Goal: Task Accomplishment & Management: Use online tool/utility

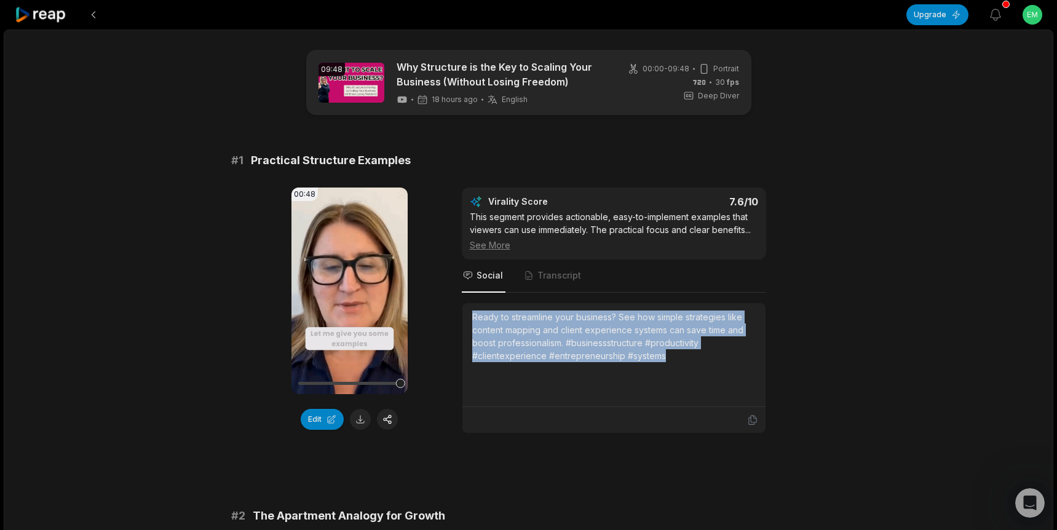
drag, startPoint x: 491, startPoint y: 321, endPoint x: 668, endPoint y: 355, distance: 180.3
click at [668, 355] on div "Ready to streamline your business? See how simple strategies like content mappi…" at bounding box center [613, 336] width 283 height 52
copy div "Ready to streamline your business? See how simple strategies like content mappi…"
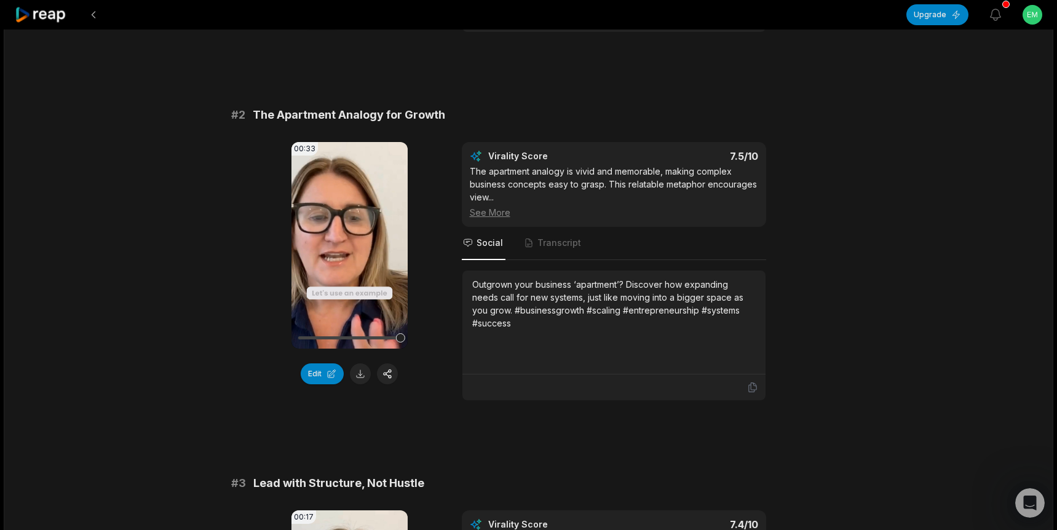
scroll to position [414, 0]
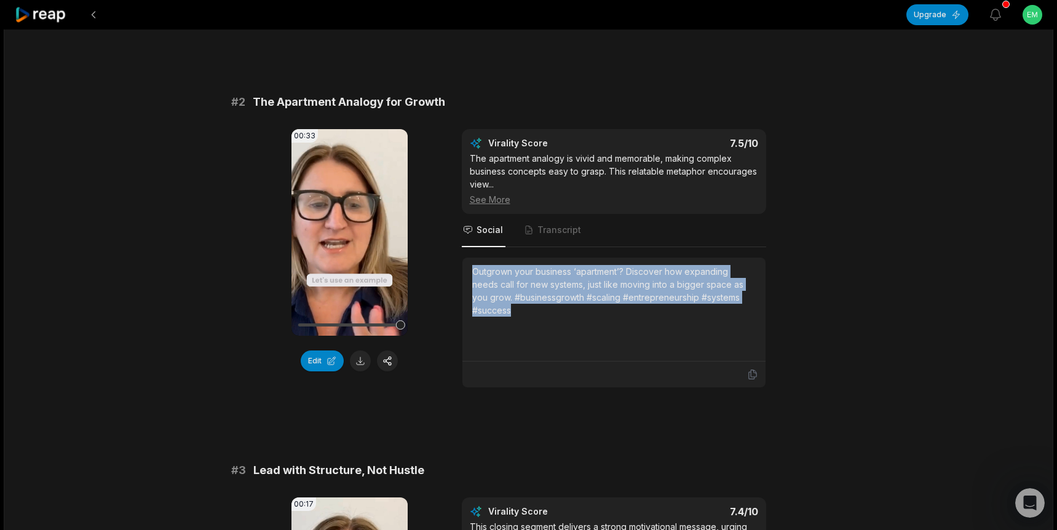
drag, startPoint x: 520, startPoint y: 312, endPoint x: 470, endPoint y: 274, distance: 62.2
click at [470, 274] on div "Outgrown your business ‘apartment’? Discover how expanding needs call for new s…" at bounding box center [613, 310] width 303 height 104
copy div "Outgrown your business ‘apartment’? Discover how expanding needs call for new s…"
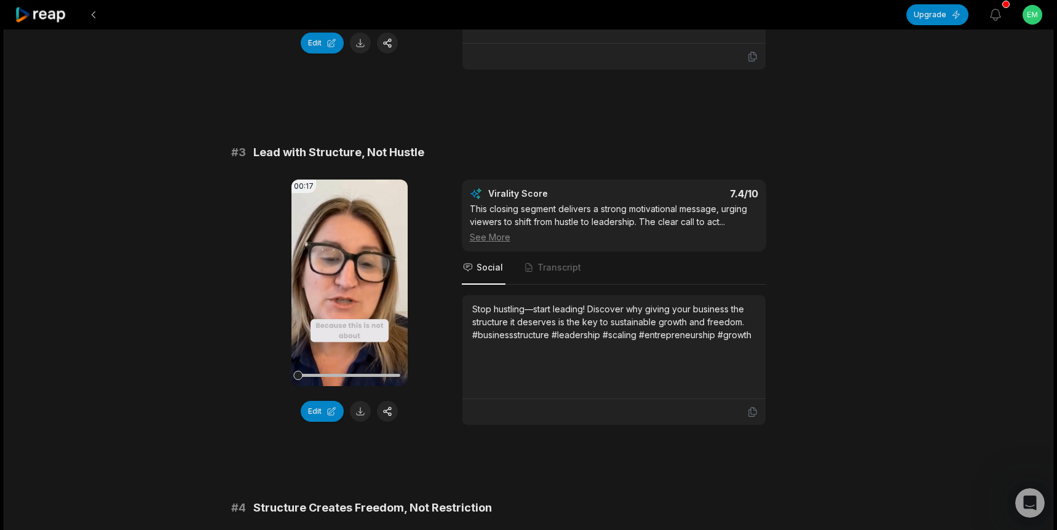
scroll to position [745, 0]
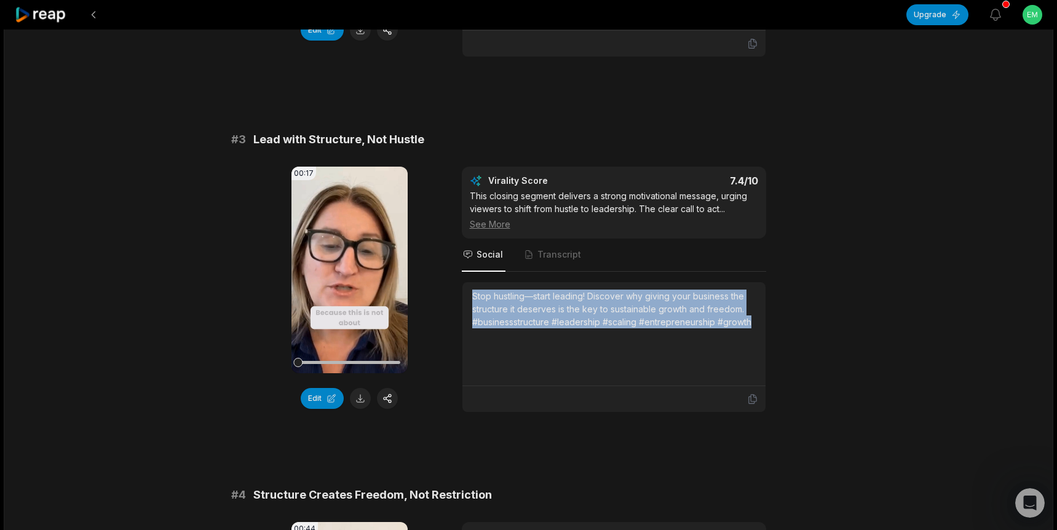
drag, startPoint x: 751, startPoint y: 325, endPoint x: 472, endPoint y: 299, distance: 280.3
click at [472, 299] on div "Stop hustling—start leading! Discover why giving your business the structure it…" at bounding box center [613, 309] width 283 height 39
copy div "Stop hustling—start leading! Discover why giving your business the structure it…"
click at [347, 269] on icon at bounding box center [349, 269] width 9 height 10
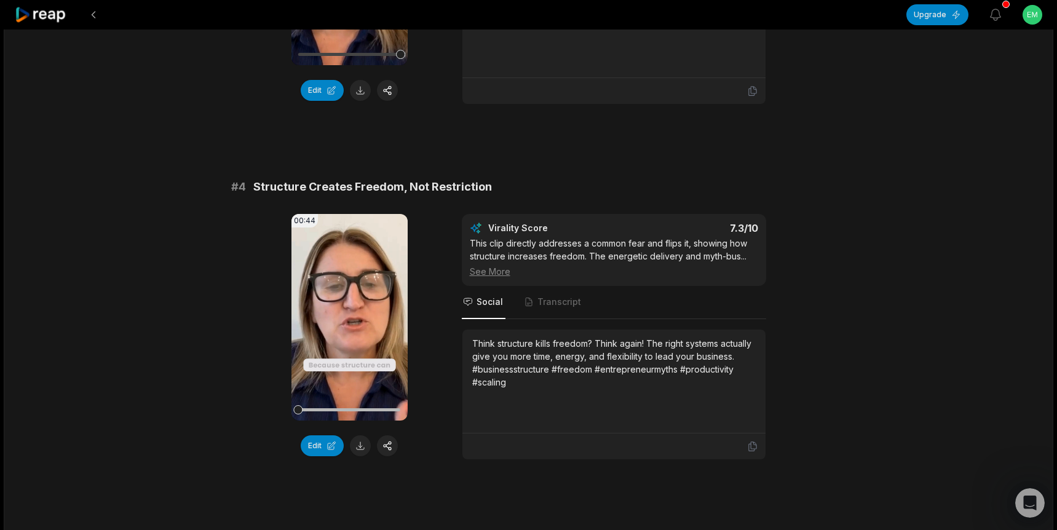
scroll to position [1061, 0]
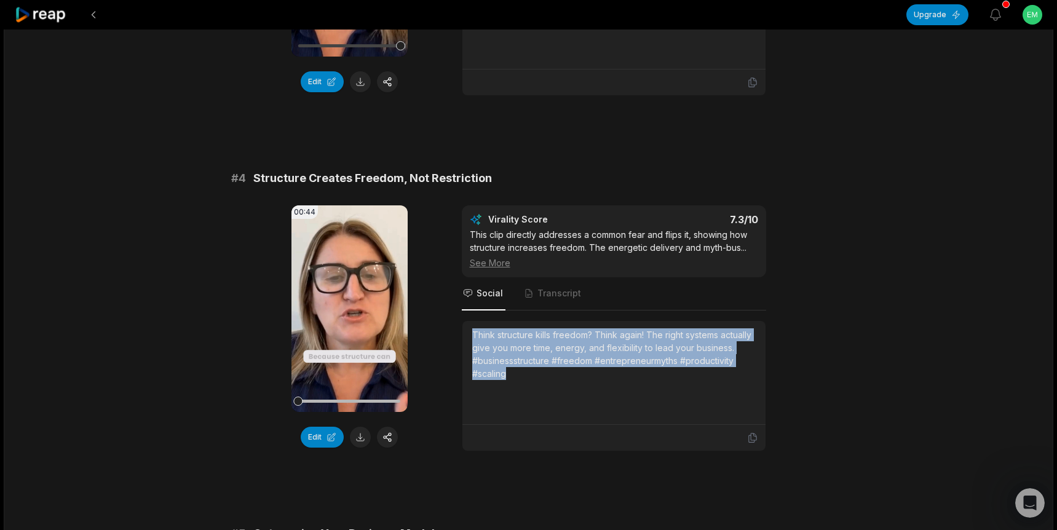
drag, startPoint x: 492, startPoint y: 366, endPoint x: 471, endPoint y: 337, distance: 36.0
click at [471, 337] on div "Think structure kills freedom? Think again! The right systems actually give you…" at bounding box center [613, 373] width 303 height 104
copy div "Think structure kills freedom? Think again! The right systems actually give you…"
click at [348, 307] on icon at bounding box center [349, 308] width 9 height 10
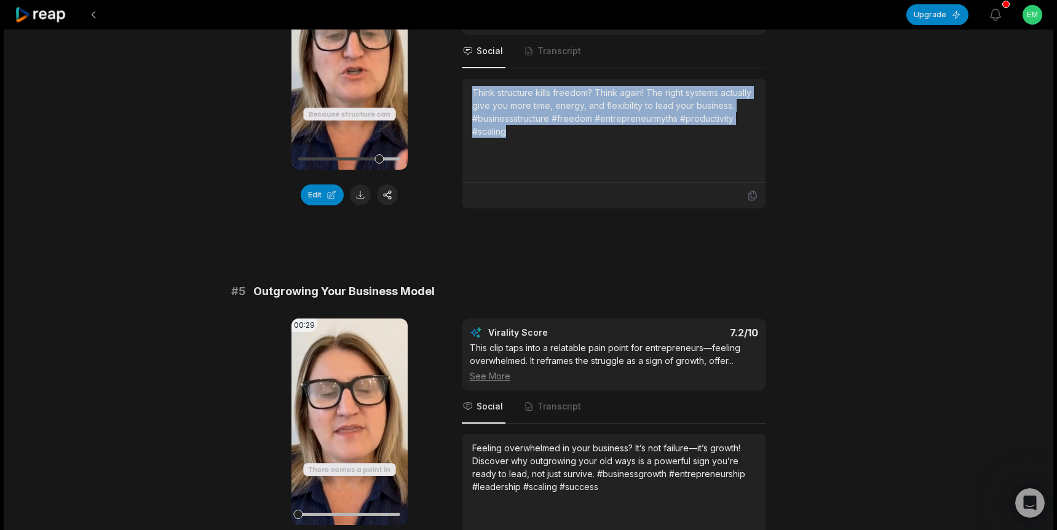
scroll to position [1308, 0]
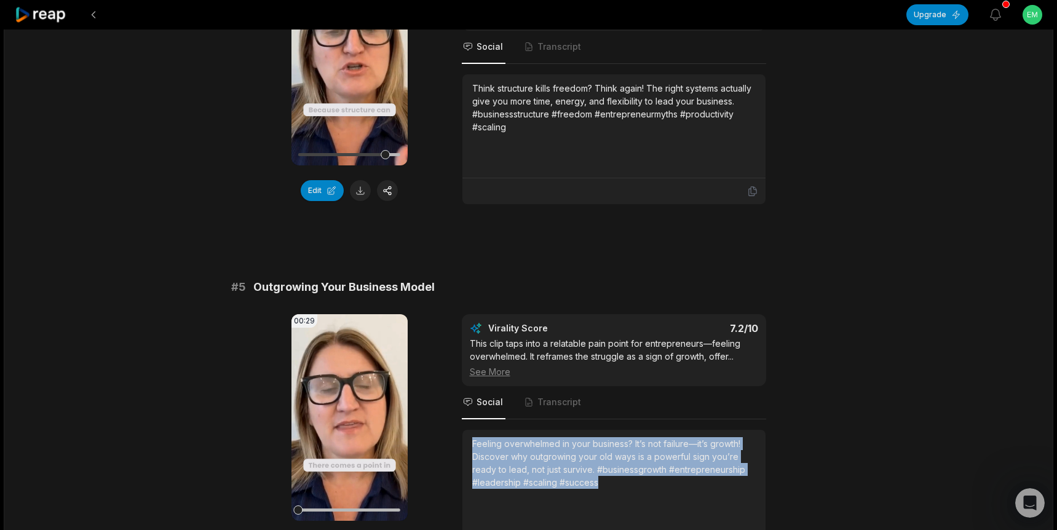
drag, startPoint x: 611, startPoint y: 486, endPoint x: 473, endPoint y: 444, distance: 143.5
click at [473, 444] on div "Feeling overwhelmed in your business? It’s not failure—it’s growth! Discover wh…" at bounding box center [613, 463] width 283 height 52
copy div "Feeling overwhelmed in your business? It’s not failure—it’s growth! Discover wh…"
click at [344, 413] on icon at bounding box center [349, 417] width 15 height 15
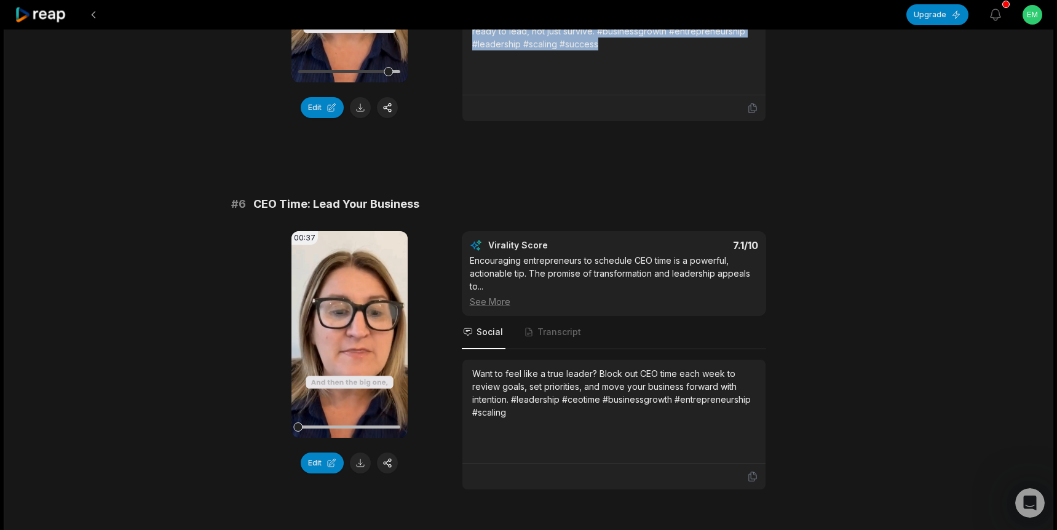
scroll to position [1744, 0]
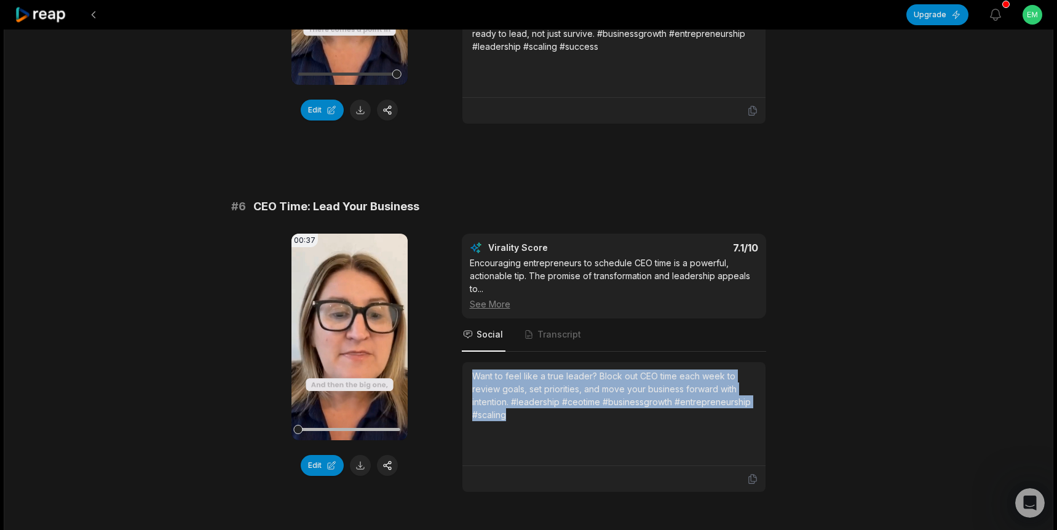
drag, startPoint x: 510, startPoint y: 416, endPoint x: 466, endPoint y: 378, distance: 58.8
click at [466, 378] on div "Want to feel like a true leader? Block out CEO time each week to review goals, …" at bounding box center [613, 414] width 303 height 104
copy div "Want to feel like a true leader? Block out CEO time each week to review goals, …"
click at [346, 339] on icon at bounding box center [349, 336] width 9 height 10
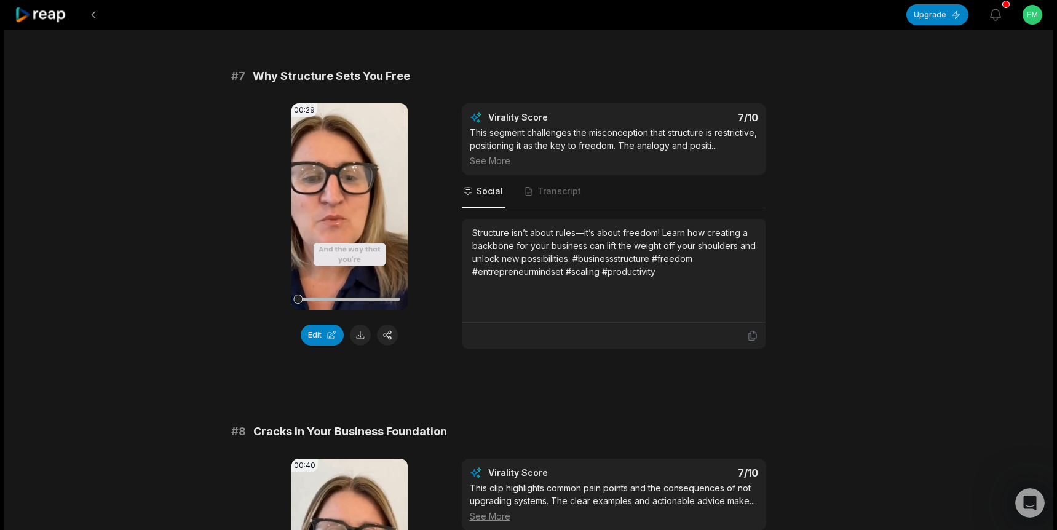
scroll to position [2252, 0]
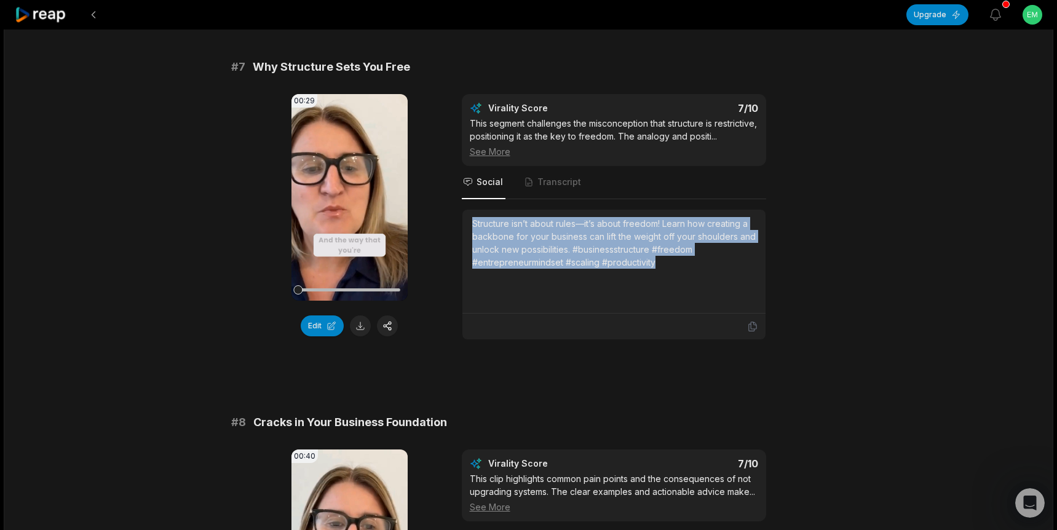
drag, startPoint x: 670, startPoint y: 282, endPoint x: 469, endPoint y: 235, distance: 205.7
click at [469, 235] on div "Structure isn’t about rules—it’s about freedom! Learn how creating a backbone f…" at bounding box center [613, 262] width 303 height 104
copy div "Structure isn’t about rules—it’s about freedom! Learn how creating a backbone f…"
click at [349, 196] on icon at bounding box center [349, 197] width 9 height 10
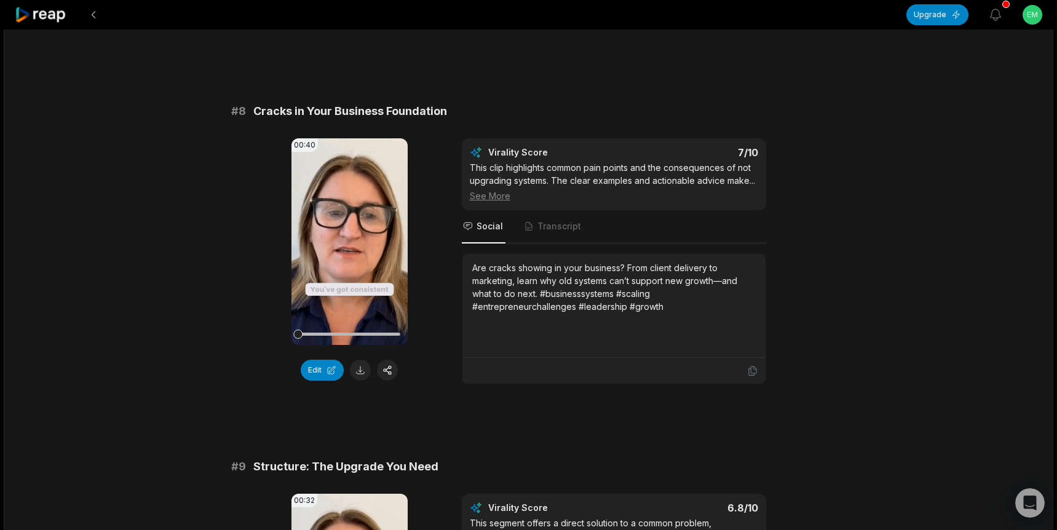
scroll to position [2582, 0]
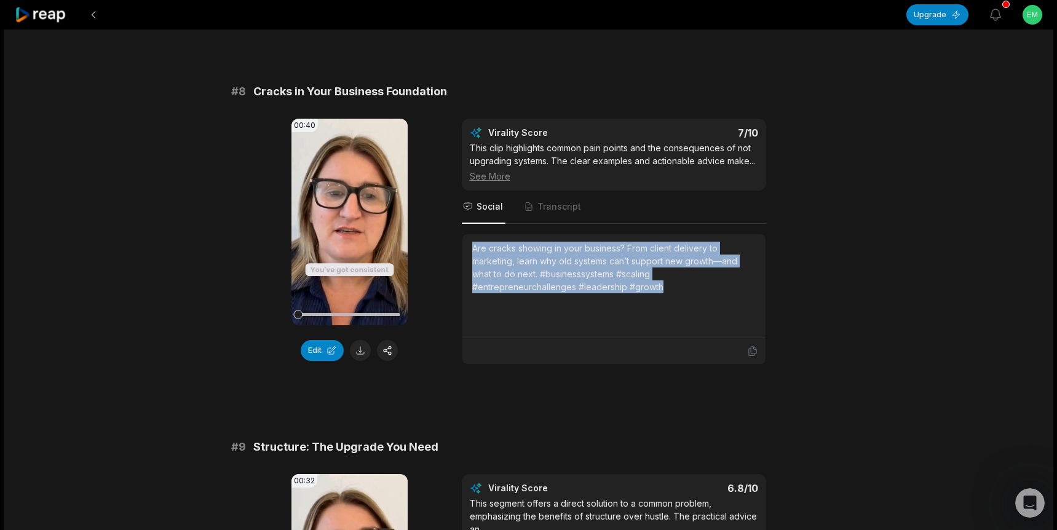
drag, startPoint x: 670, startPoint y: 303, endPoint x: 469, endPoint y: 264, distance: 204.7
click at [469, 264] on div "Are cracks showing in your business? From client delivery to marketing, learn w…" at bounding box center [613, 286] width 303 height 104
copy div "Are cracks showing in your business? From client delivery to marketing, learn w…"
drag, startPoint x: 344, startPoint y: 237, endPoint x: 308, endPoint y: 127, distance: 115.9
click at [345, 227] on icon at bounding box center [349, 221] width 9 height 10
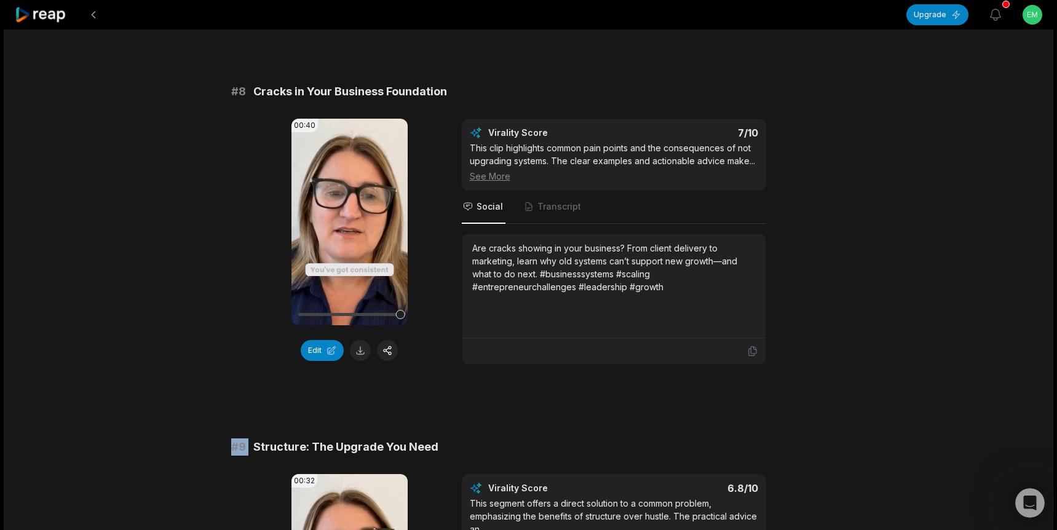
drag, startPoint x: 1051, startPoint y: 373, endPoint x: 1051, endPoint y: 410, distance: 36.9
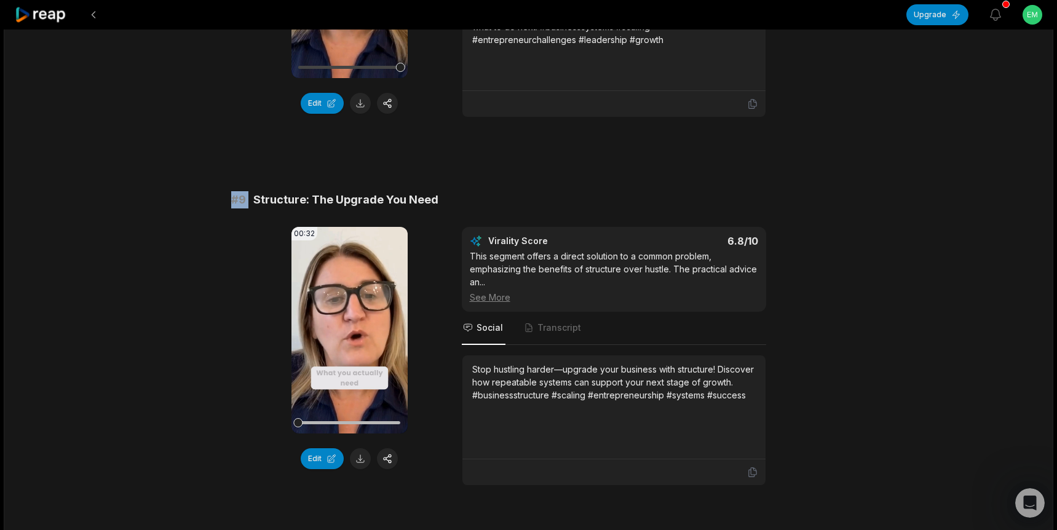
scroll to position [2842, 0]
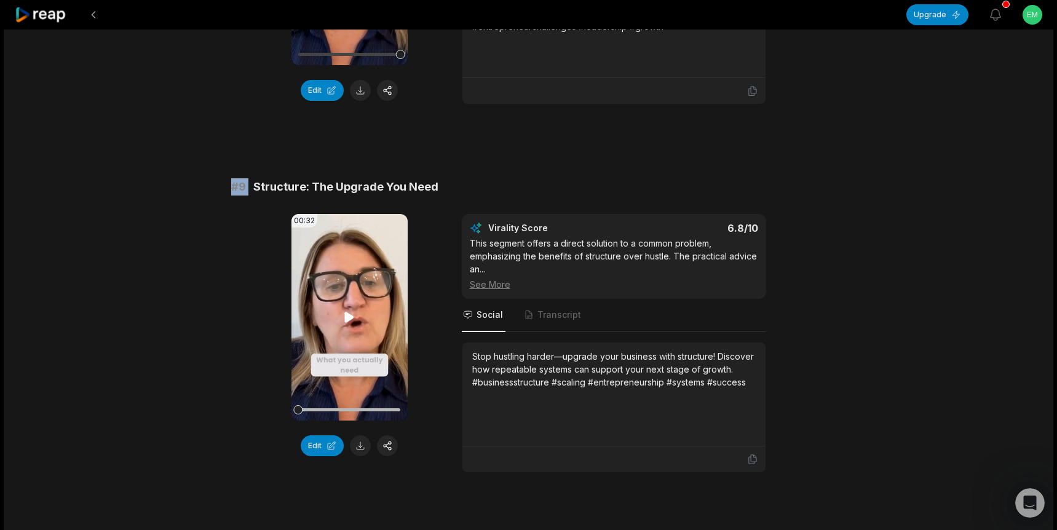
click at [349, 322] on icon at bounding box center [349, 317] width 9 height 10
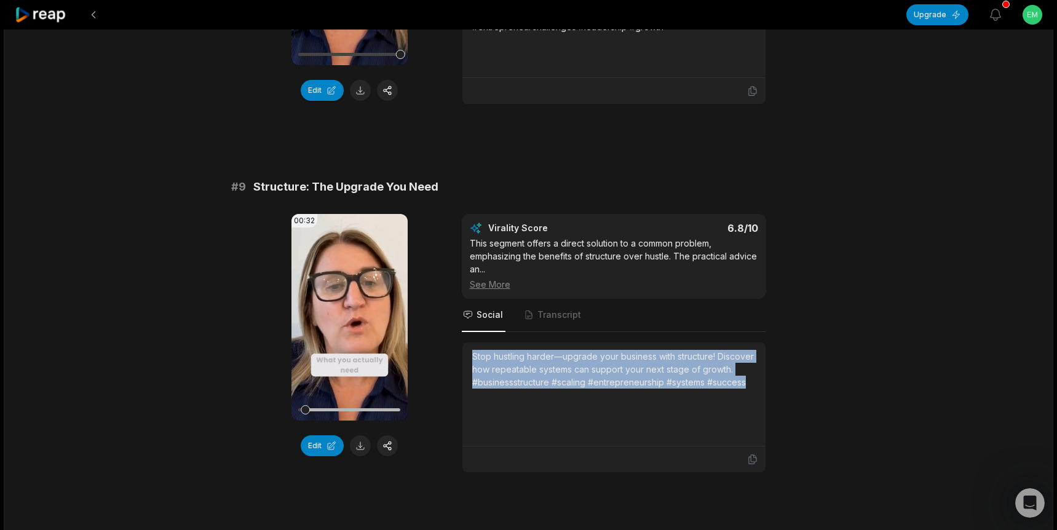
drag, startPoint x: 740, startPoint y: 395, endPoint x: 470, endPoint y: 371, distance: 271.6
click at [470, 371] on div "Stop hustling harder—upgrade your business with structure! Discover how repeata…" at bounding box center [613, 394] width 303 height 104
copy div "Stop hustling harder—upgrade your business with structure! Discover how repeata…"
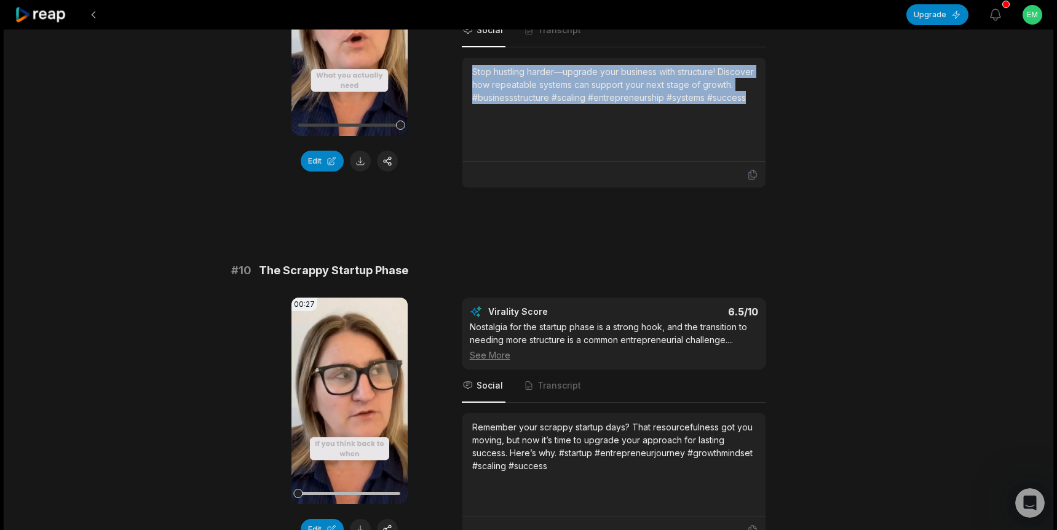
scroll to position [3236, 0]
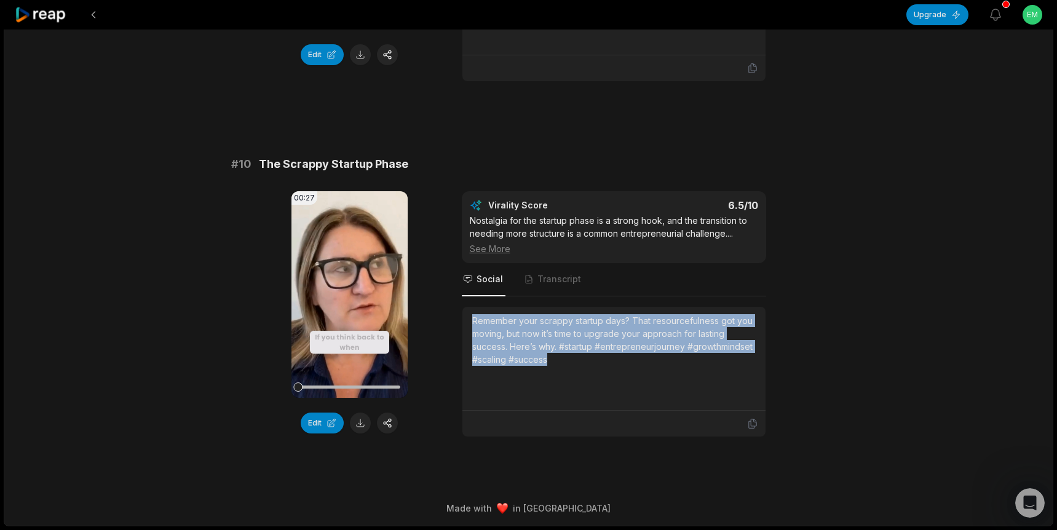
drag, startPoint x: 534, startPoint y: 369, endPoint x: 463, endPoint y: 334, distance: 78.9
click at [463, 334] on div "Remember your scrappy startup days? That resourcefulness got you moving, but no…" at bounding box center [613, 359] width 303 height 104
copy div "Remember your scrappy startup days? That resourcefulness got you moving, but no…"
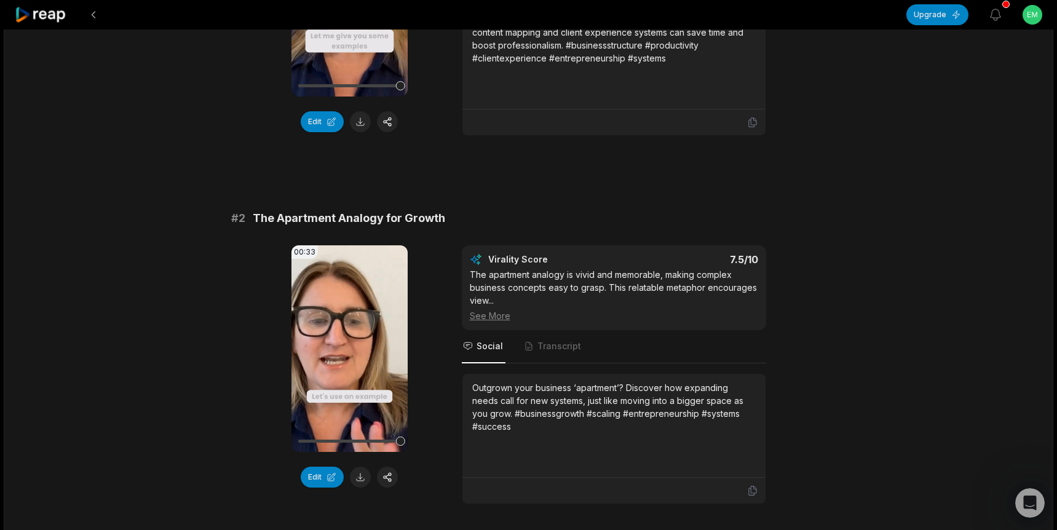
scroll to position [0, 0]
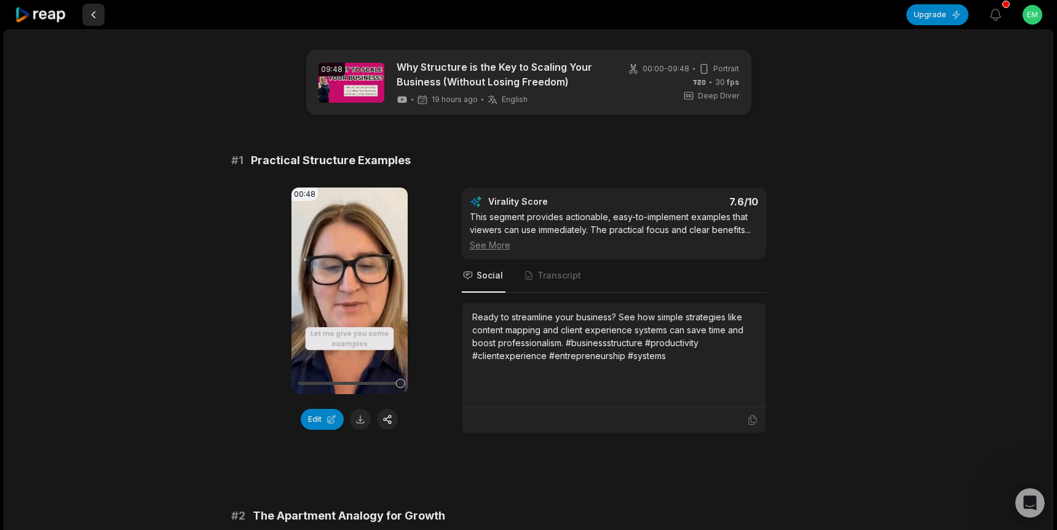
click at [92, 18] on button at bounding box center [93, 15] width 22 height 22
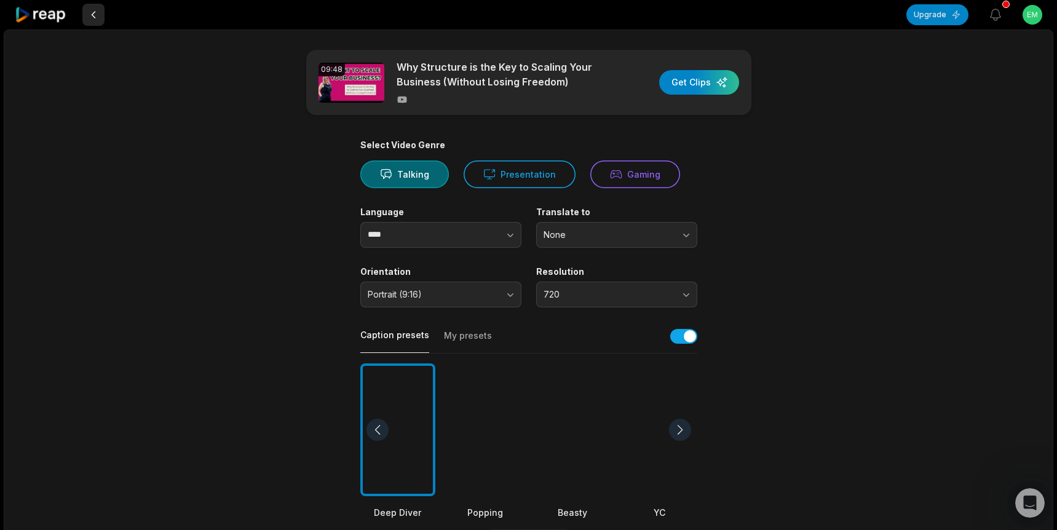
click at [92, 18] on button at bounding box center [93, 15] width 22 height 22
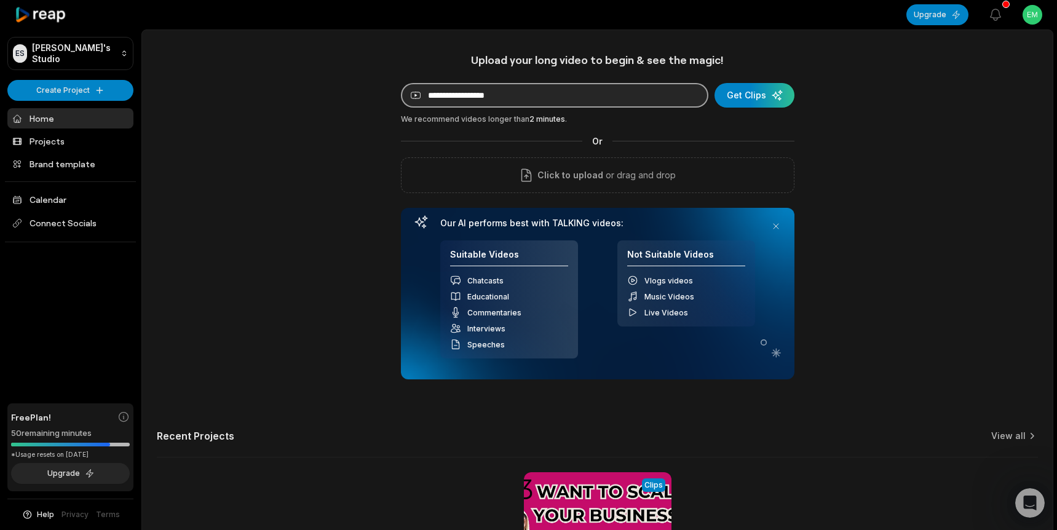
click at [438, 93] on input at bounding box center [554, 95] width 307 height 25
paste input "**********"
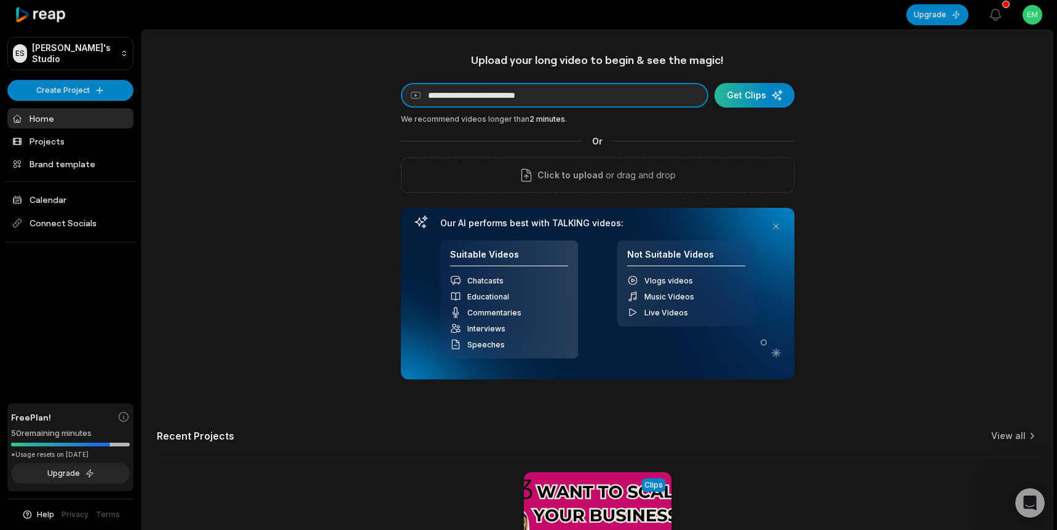
type input "**********"
click at [772, 95] on div "submit" at bounding box center [754, 95] width 80 height 25
type input "**********"
click at [745, 96] on div "submit" at bounding box center [754, 95] width 80 height 25
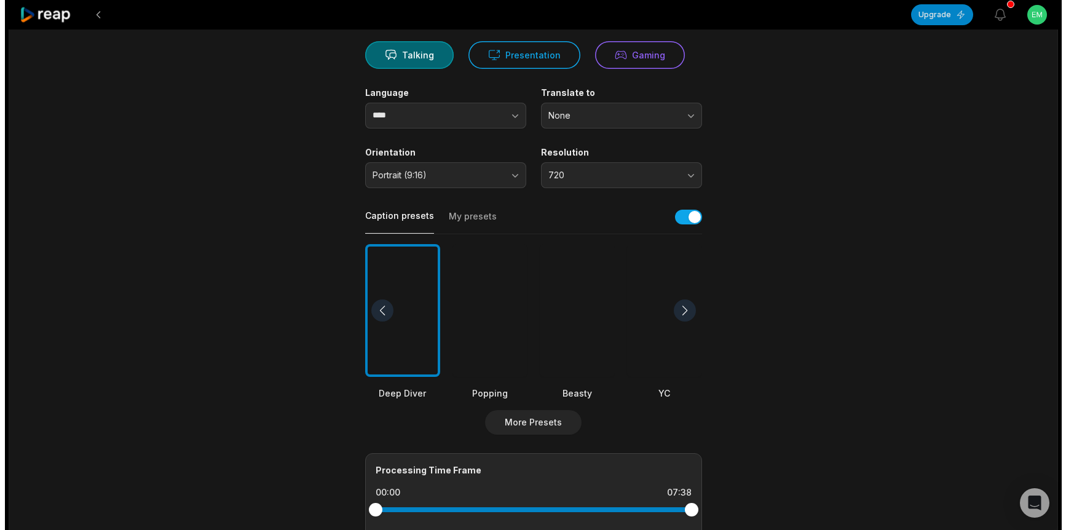
scroll to position [126, 0]
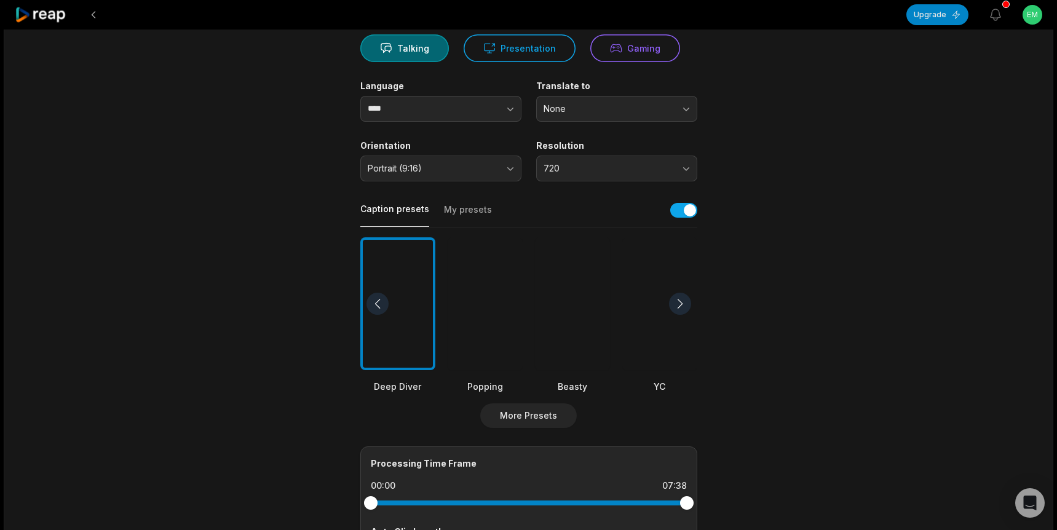
click at [481, 306] on div at bounding box center [485, 303] width 75 height 133
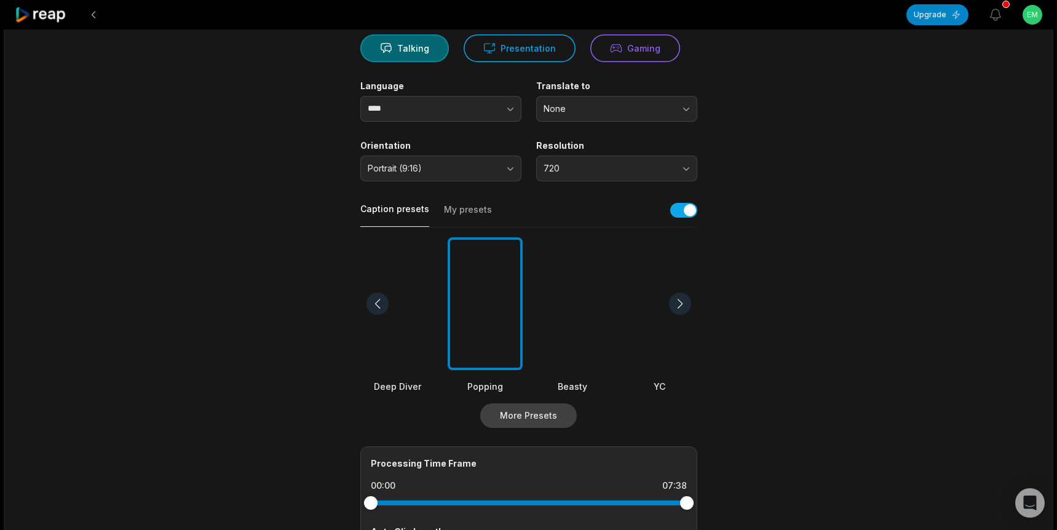
click at [515, 413] on button "More Presets" at bounding box center [528, 415] width 97 height 25
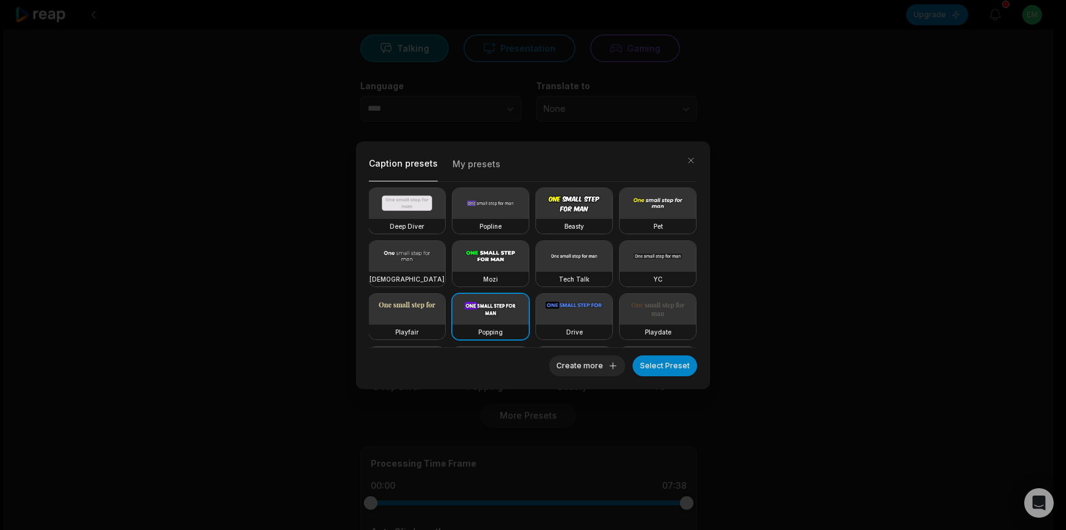
scroll to position [0, 0]
click at [596, 365] on button "Create more" at bounding box center [587, 365] width 76 height 21
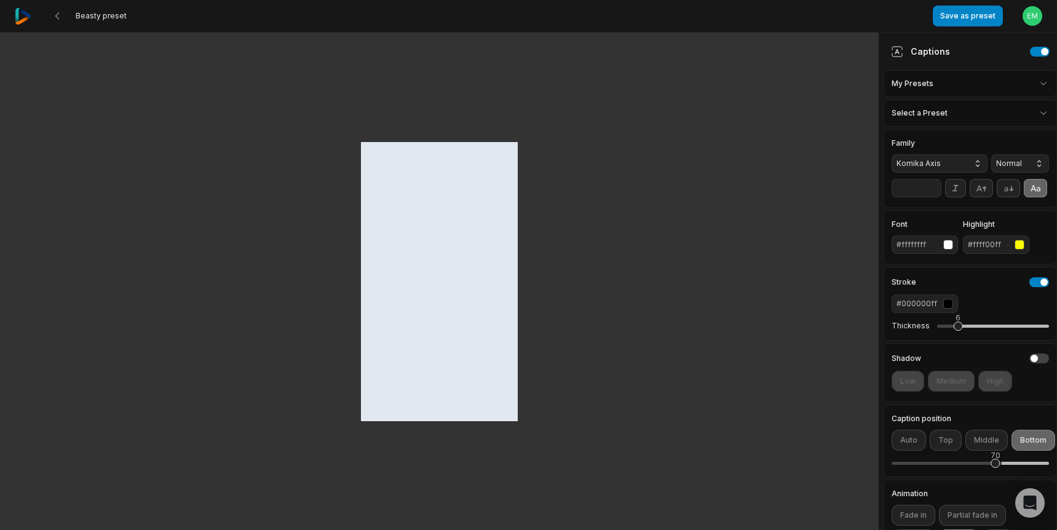
click at [1017, 250] on div "button" at bounding box center [1019, 245] width 10 height 10
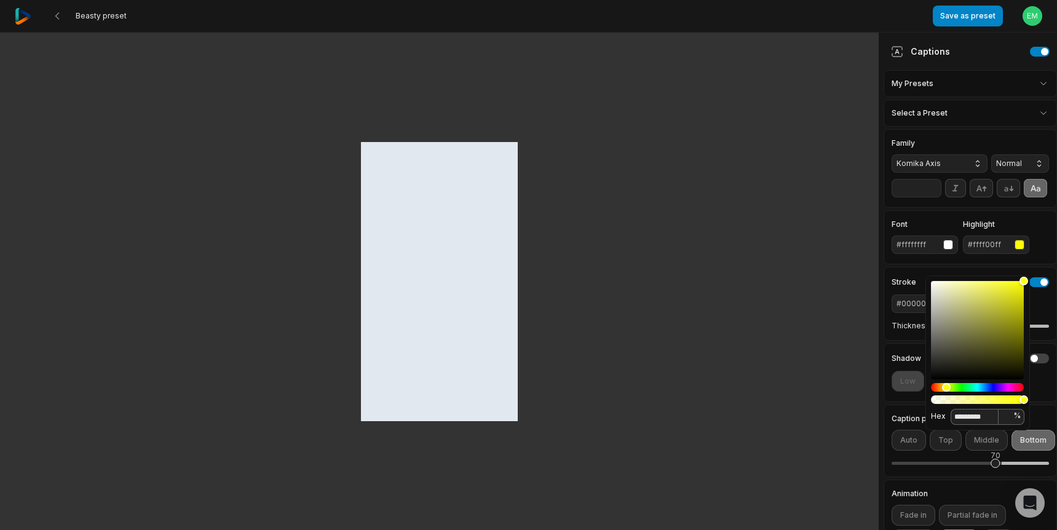
drag, startPoint x: 966, startPoint y: 414, endPoint x: 1003, endPoint y: 408, distance: 38.1
click at [1003, 410] on div "Hex ********* *** %" at bounding box center [977, 416] width 93 height 17
type input "*"
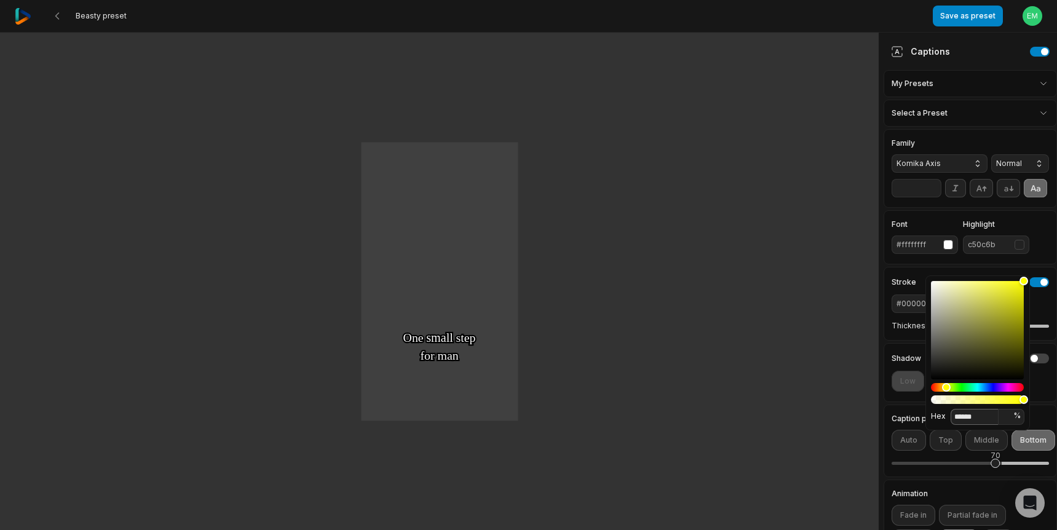
type input "******"
click at [1002, 422] on label "Caption position" at bounding box center [970, 418] width 157 height 7
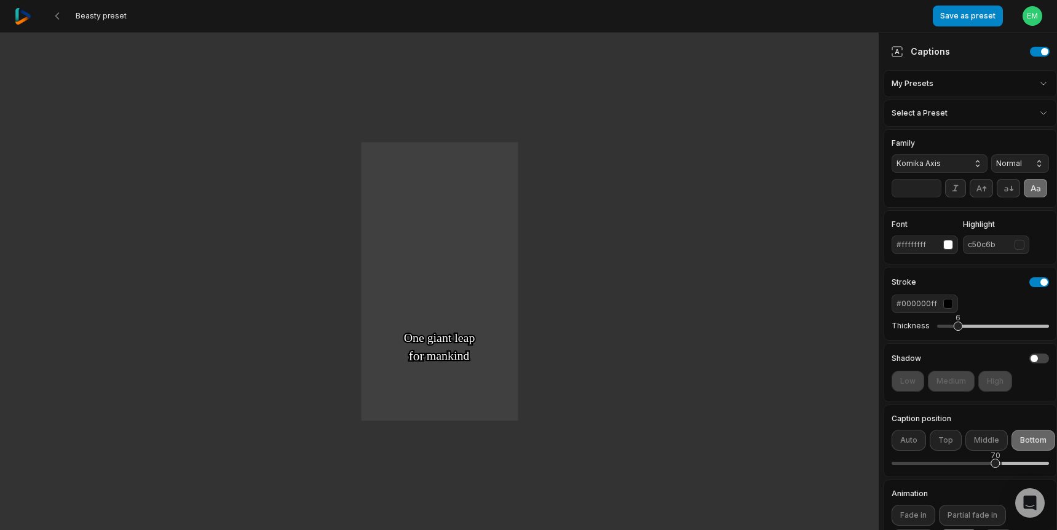
click at [932, 164] on span "Komika Axis" at bounding box center [929, 163] width 66 height 11
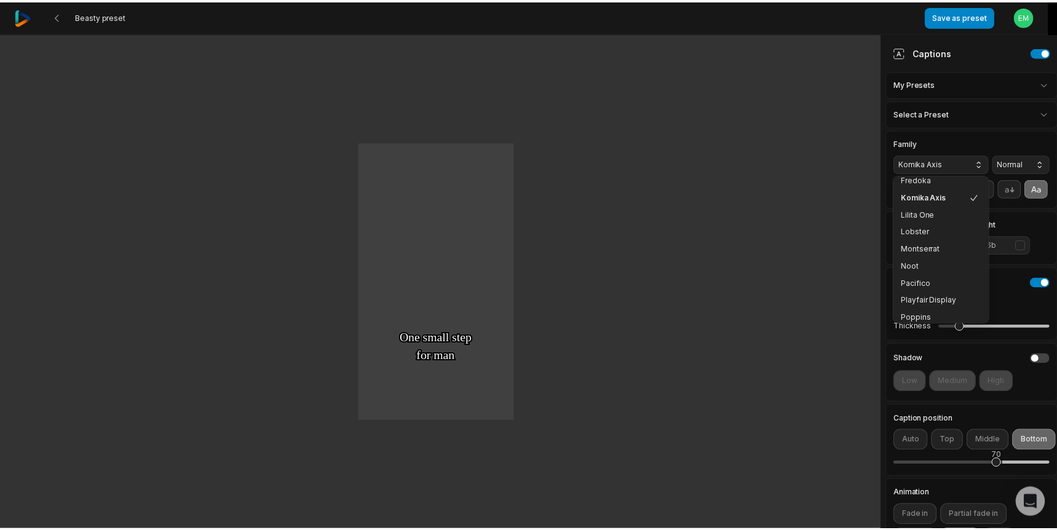
scroll to position [131, 0]
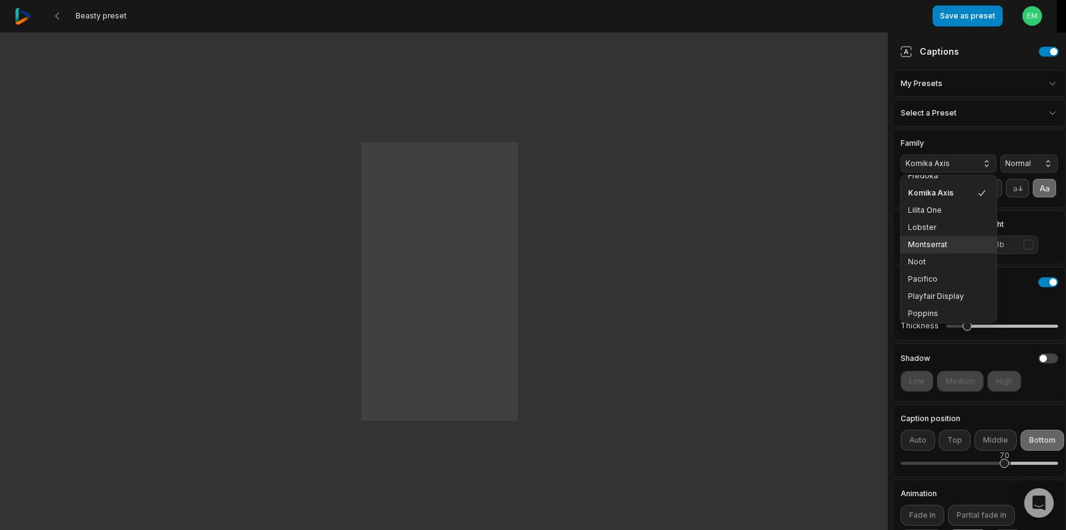
click at [918, 244] on span "Montserrat" at bounding box center [941, 245] width 66 height 10
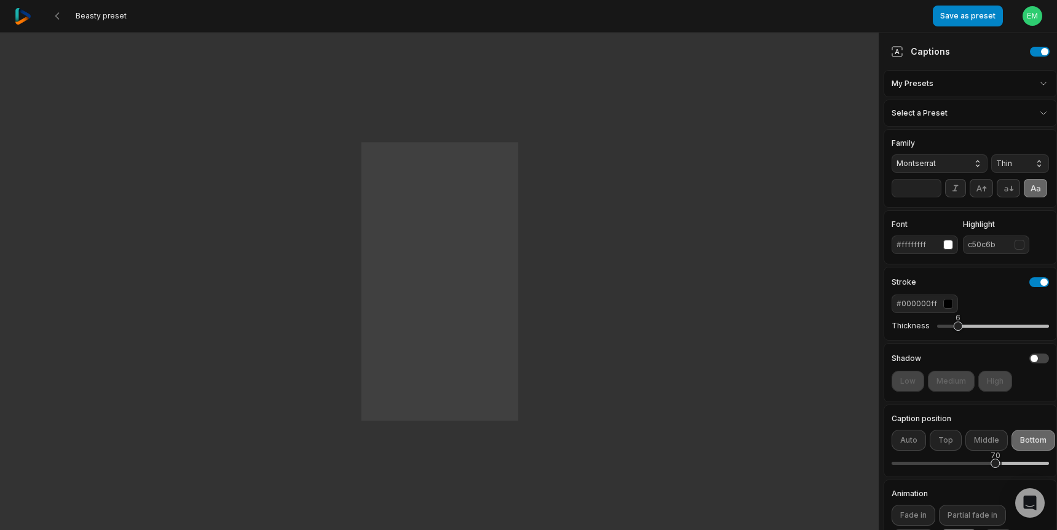
click at [1005, 166] on span "Thin" at bounding box center [1010, 163] width 28 height 11
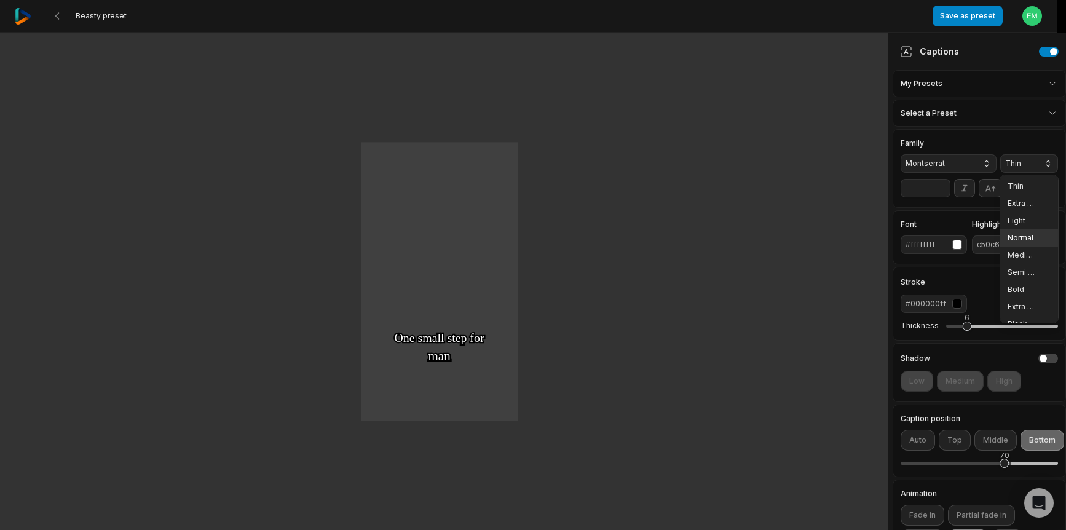
click at [1009, 235] on span "Normal" at bounding box center [1022, 238] width 28 height 10
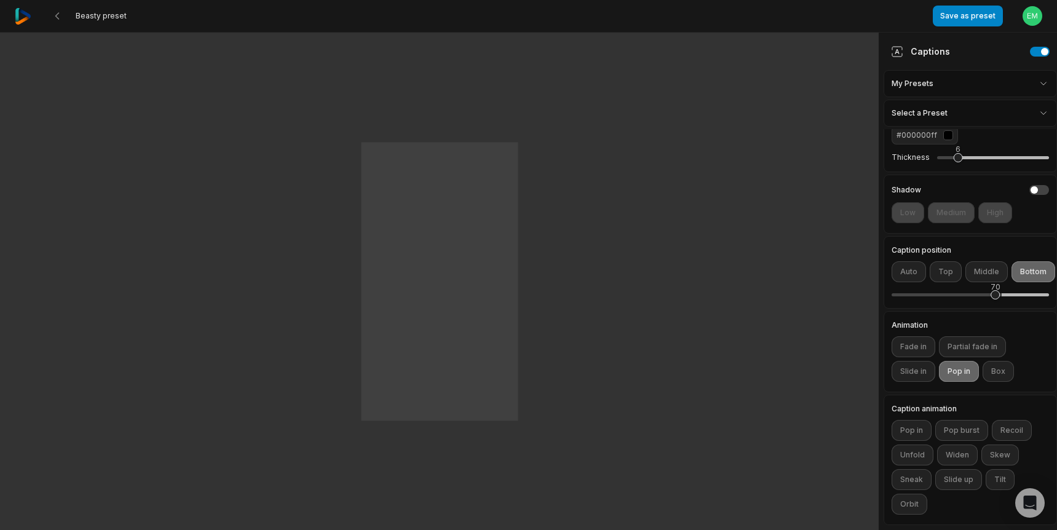
scroll to position [196, 0]
click at [966, 423] on button "Pop burst" at bounding box center [961, 430] width 53 height 21
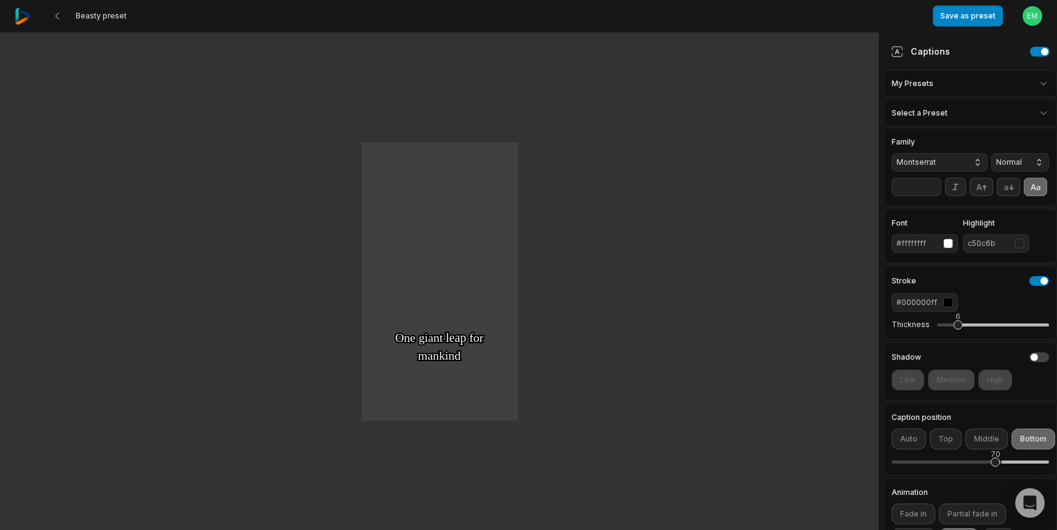
scroll to position [0, 0]
click at [1018, 250] on div "button" at bounding box center [1019, 245] width 10 height 10
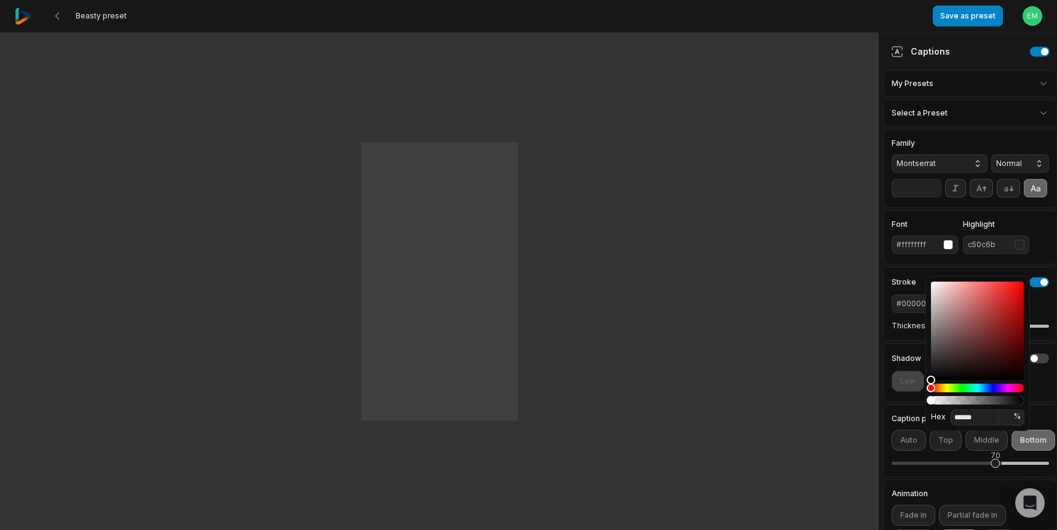
scroll to position [1, 0]
click at [954, 416] on input "******" at bounding box center [975, 417] width 48 height 16
type input "*******"
type input "***"
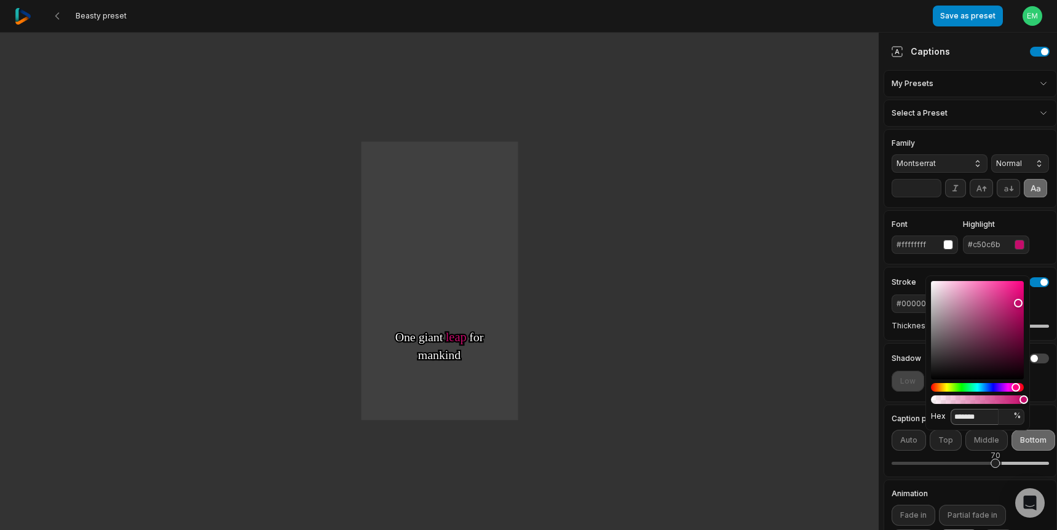
type input "*******"
click at [989, 422] on label "Caption position" at bounding box center [970, 418] width 157 height 7
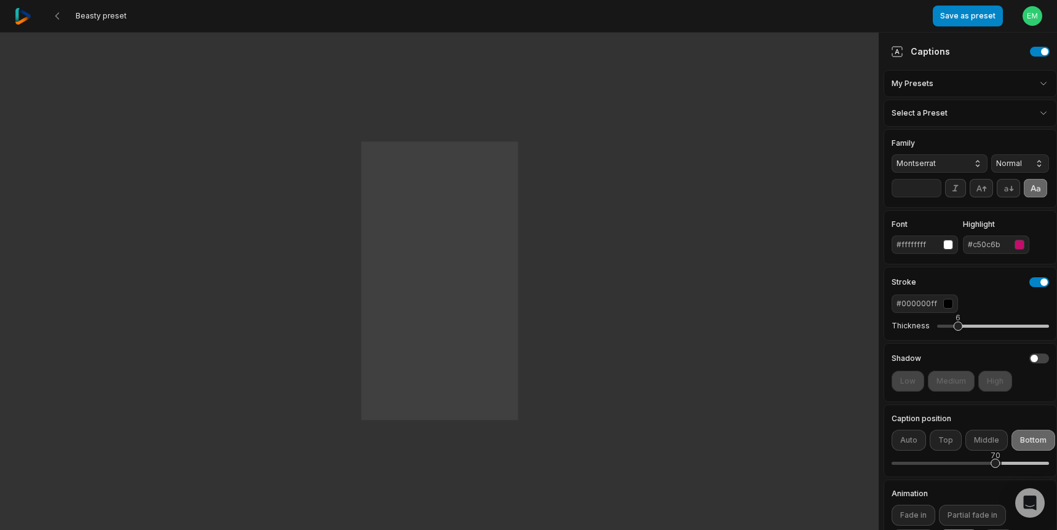
scroll to position [0, 0]
click at [973, 18] on button "Save as preset" at bounding box center [968, 16] width 70 height 21
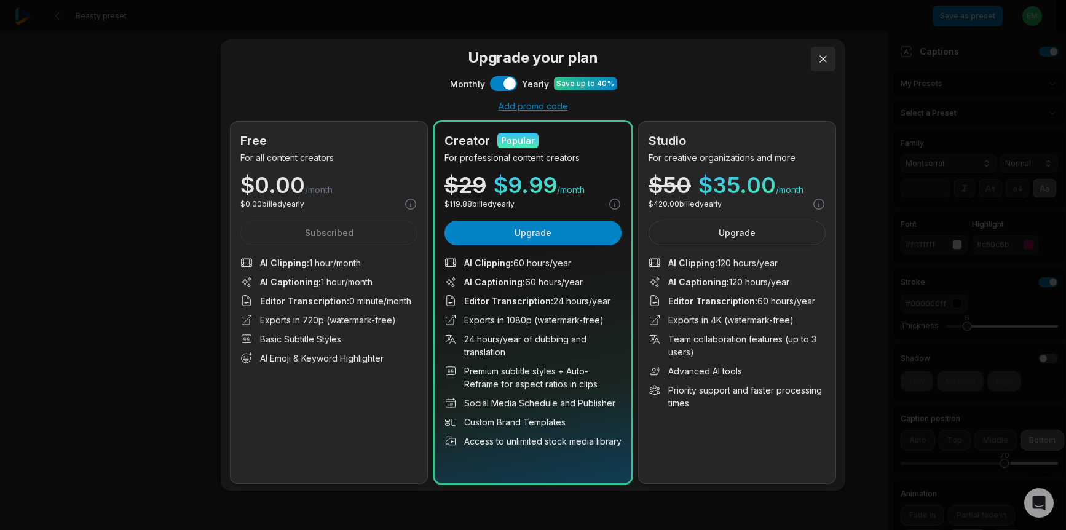
click at [821, 57] on button at bounding box center [823, 59] width 25 height 25
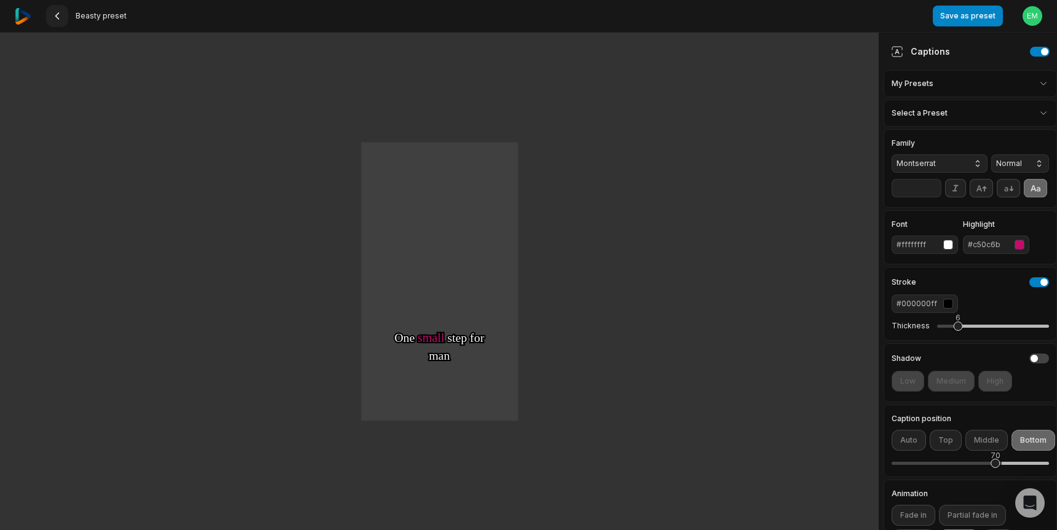
click at [58, 17] on icon at bounding box center [57, 16] width 10 height 10
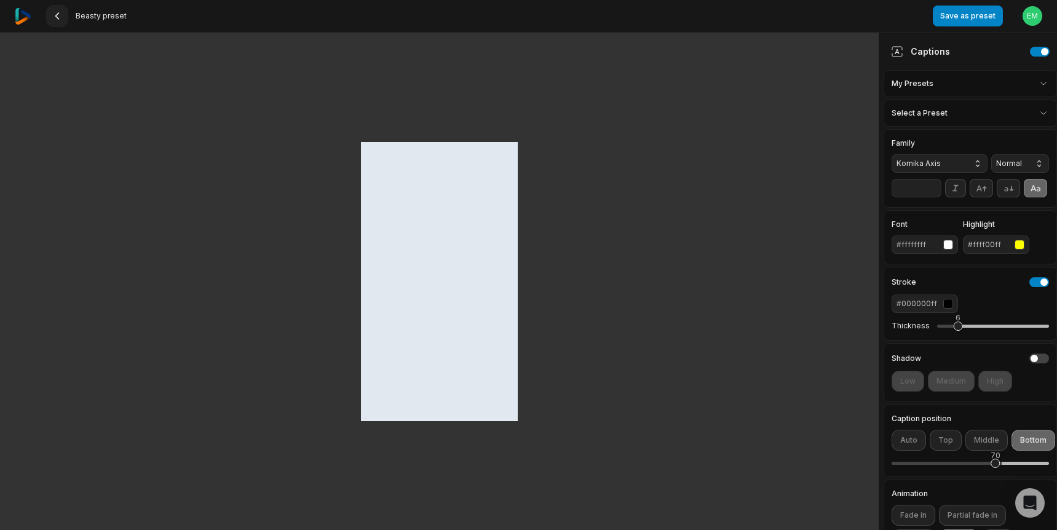
click at [60, 17] on icon at bounding box center [57, 16] width 10 height 10
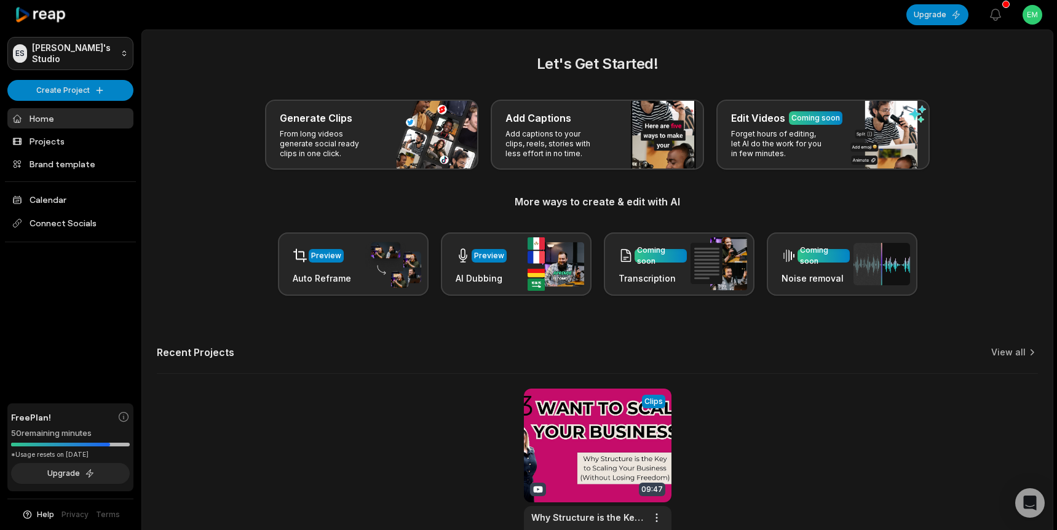
click at [69, 52] on html "ES [PERSON_NAME]'s Studio Create Project Home Projects Brand template Calendar …" at bounding box center [528, 265] width 1057 height 530
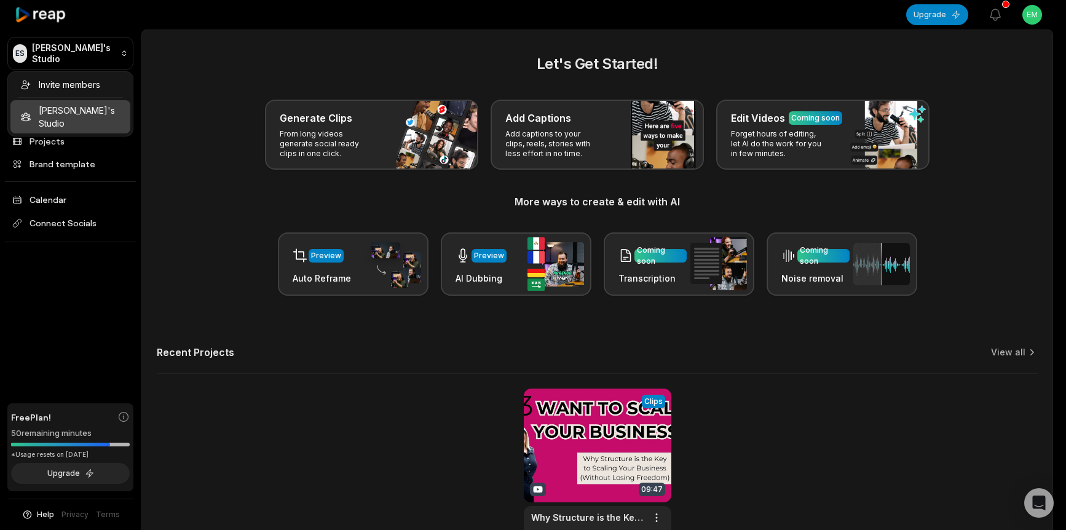
click at [58, 107] on div "Invite members Emma's Studio" at bounding box center [70, 103] width 126 height 65
click at [729, 53] on html "ES Emma's Studio Create Project Home Projects Brand template Calendar Connect S…" at bounding box center [533, 265] width 1066 height 530
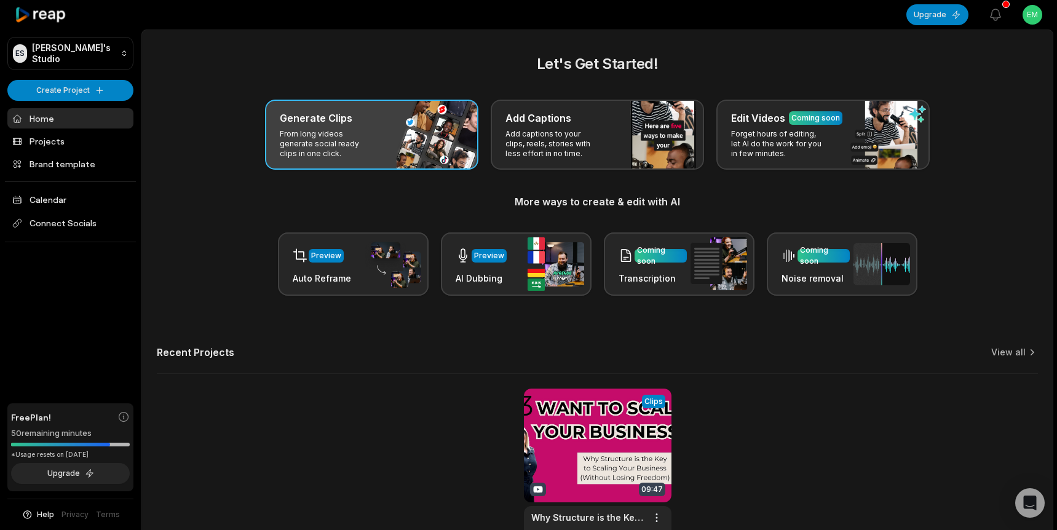
click at [397, 134] on div "Generate Clips From long videos generate social ready clips in one click." at bounding box center [371, 135] width 213 height 70
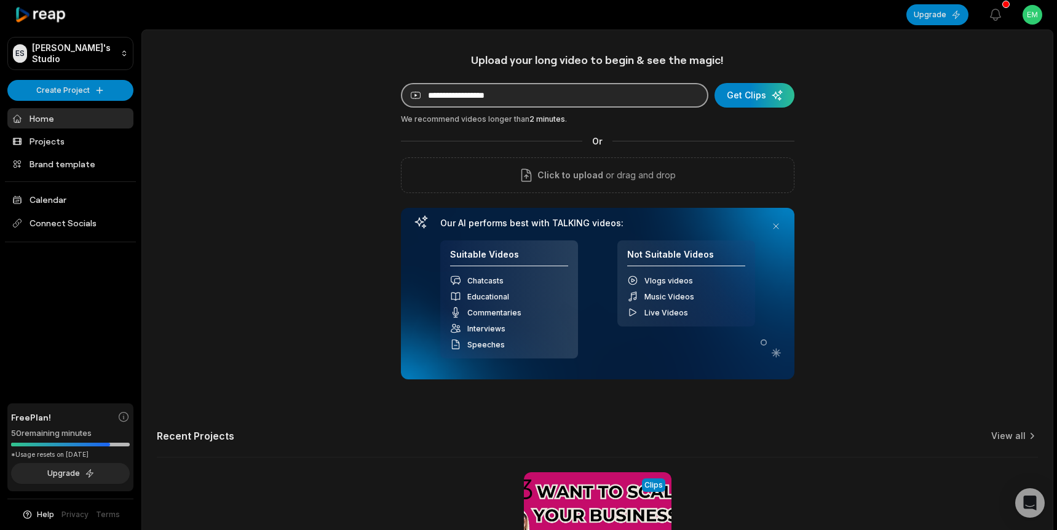
click at [548, 99] on input at bounding box center [554, 95] width 307 height 25
paste input "**********"
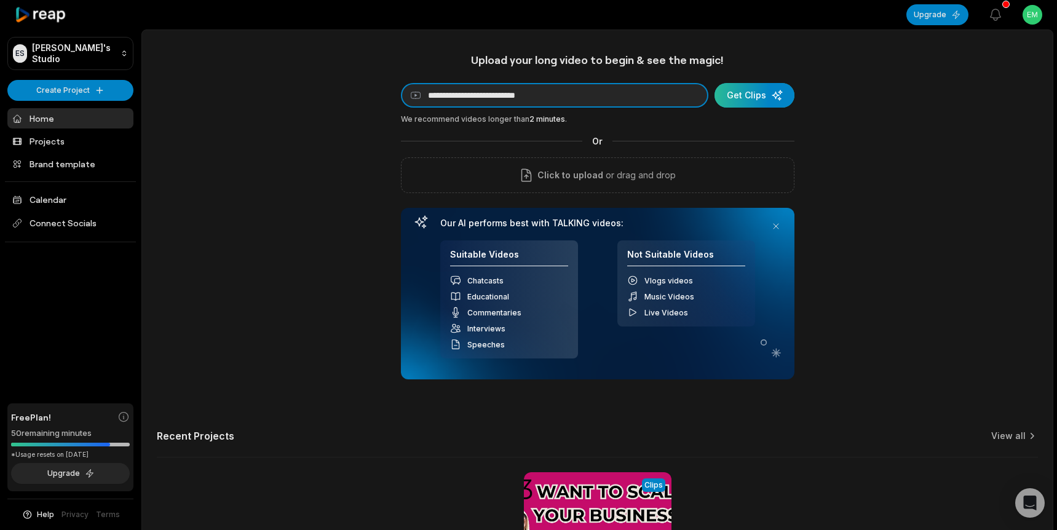
type input "**********"
click at [737, 93] on div "submit" at bounding box center [754, 95] width 80 height 25
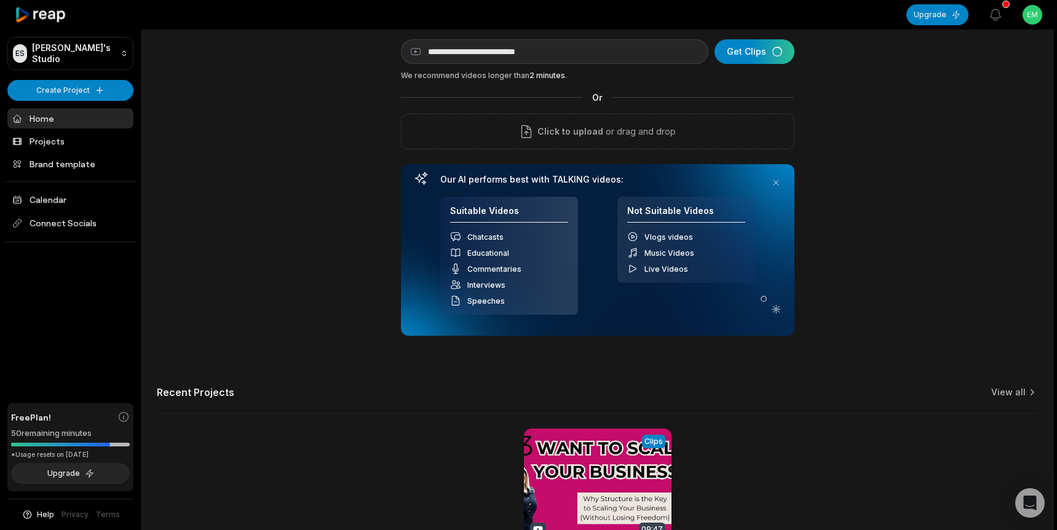
scroll to position [46, 0]
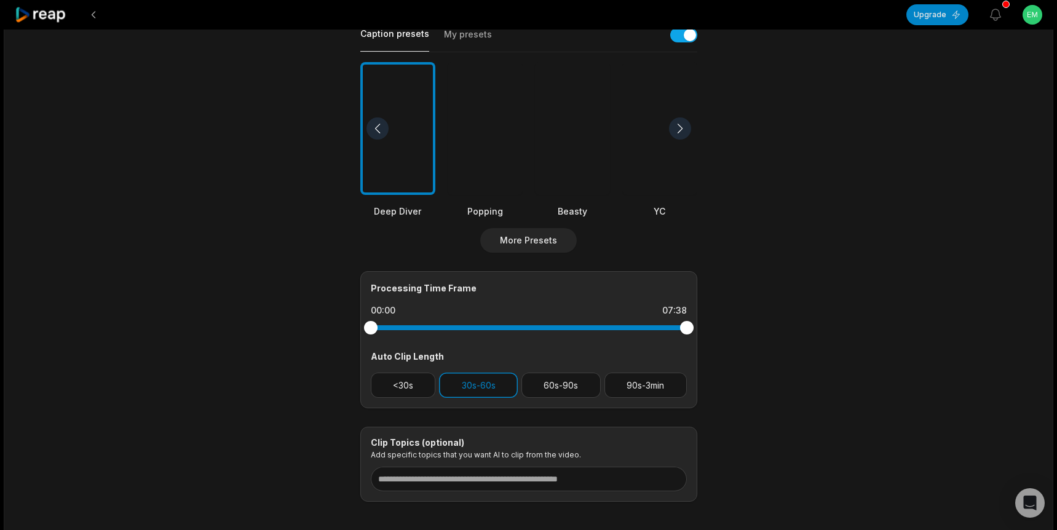
scroll to position [316, 0]
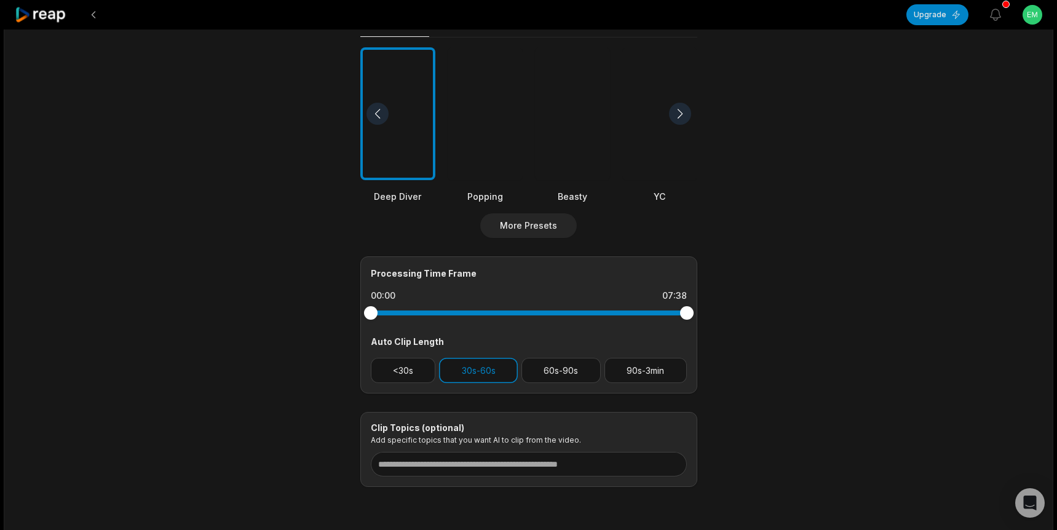
click at [481, 165] on div at bounding box center [485, 113] width 75 height 133
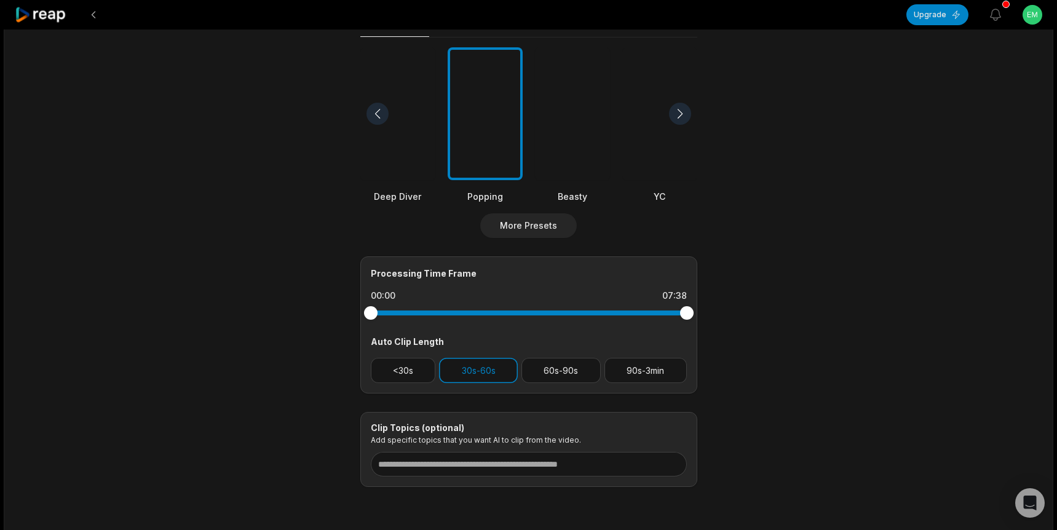
click at [382, 162] on div at bounding box center [397, 113] width 75 height 133
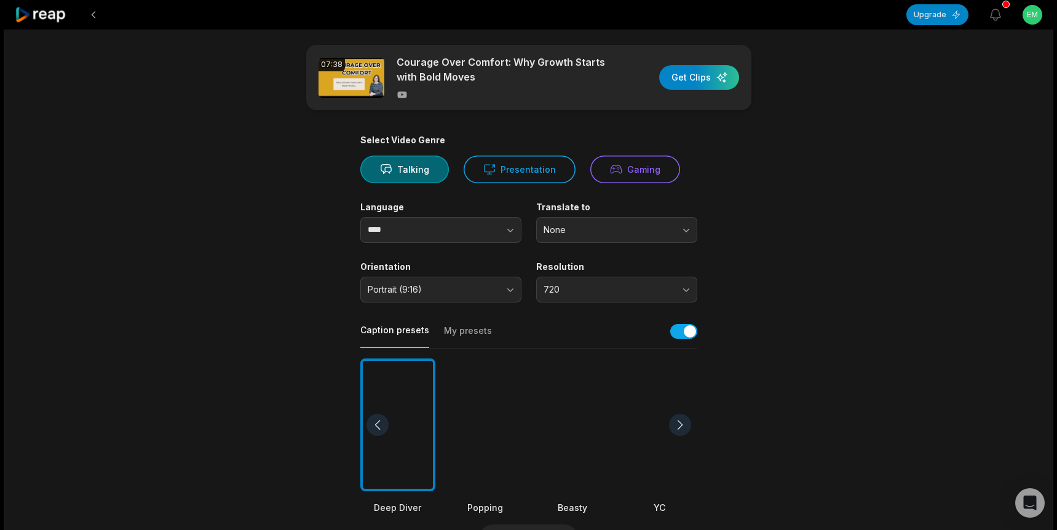
scroll to position [0, 0]
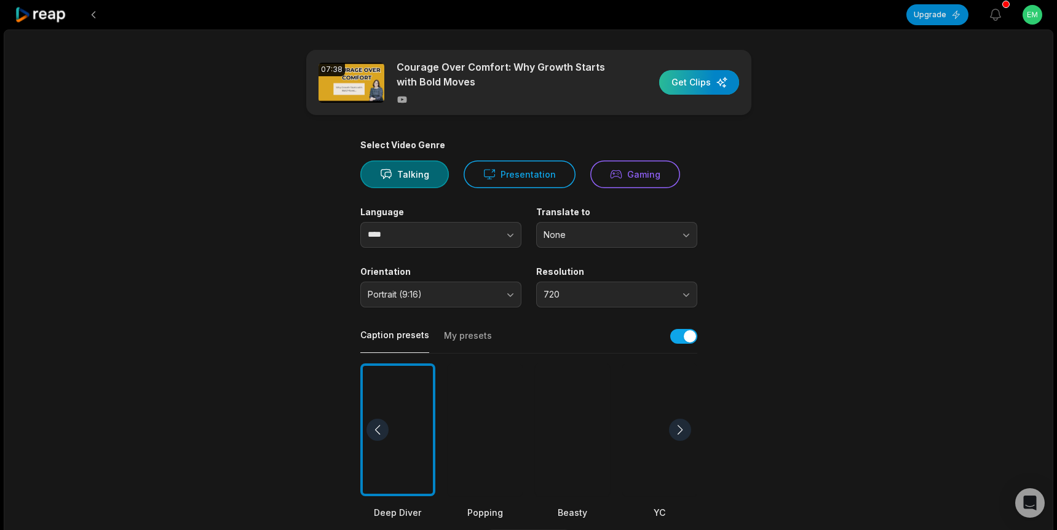
click at [690, 79] on div "button" at bounding box center [699, 82] width 80 height 25
